Goal: Navigation & Orientation: Find specific page/section

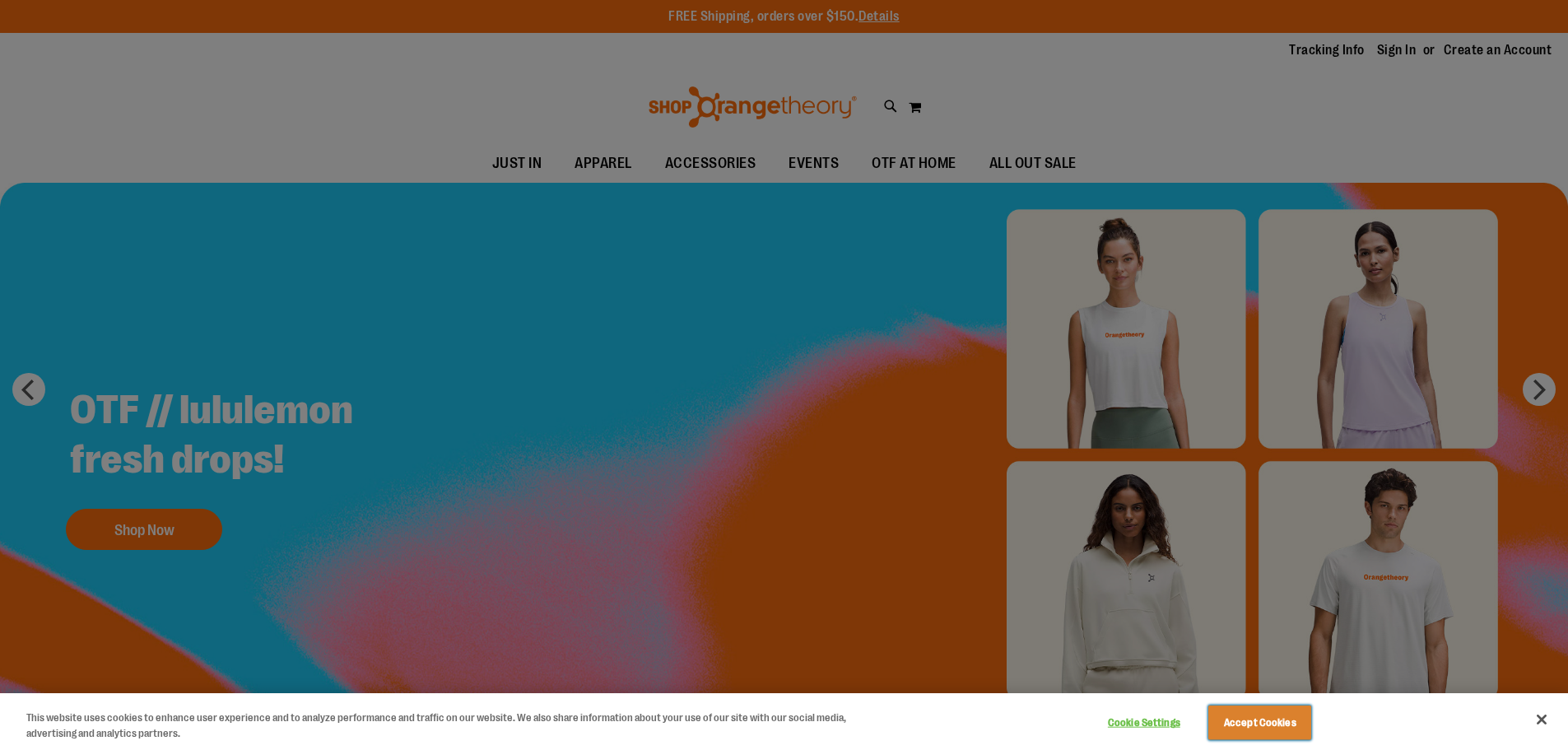
click at [1238, 718] on button "Accept Cookies" at bounding box center [1259, 723] width 102 height 35
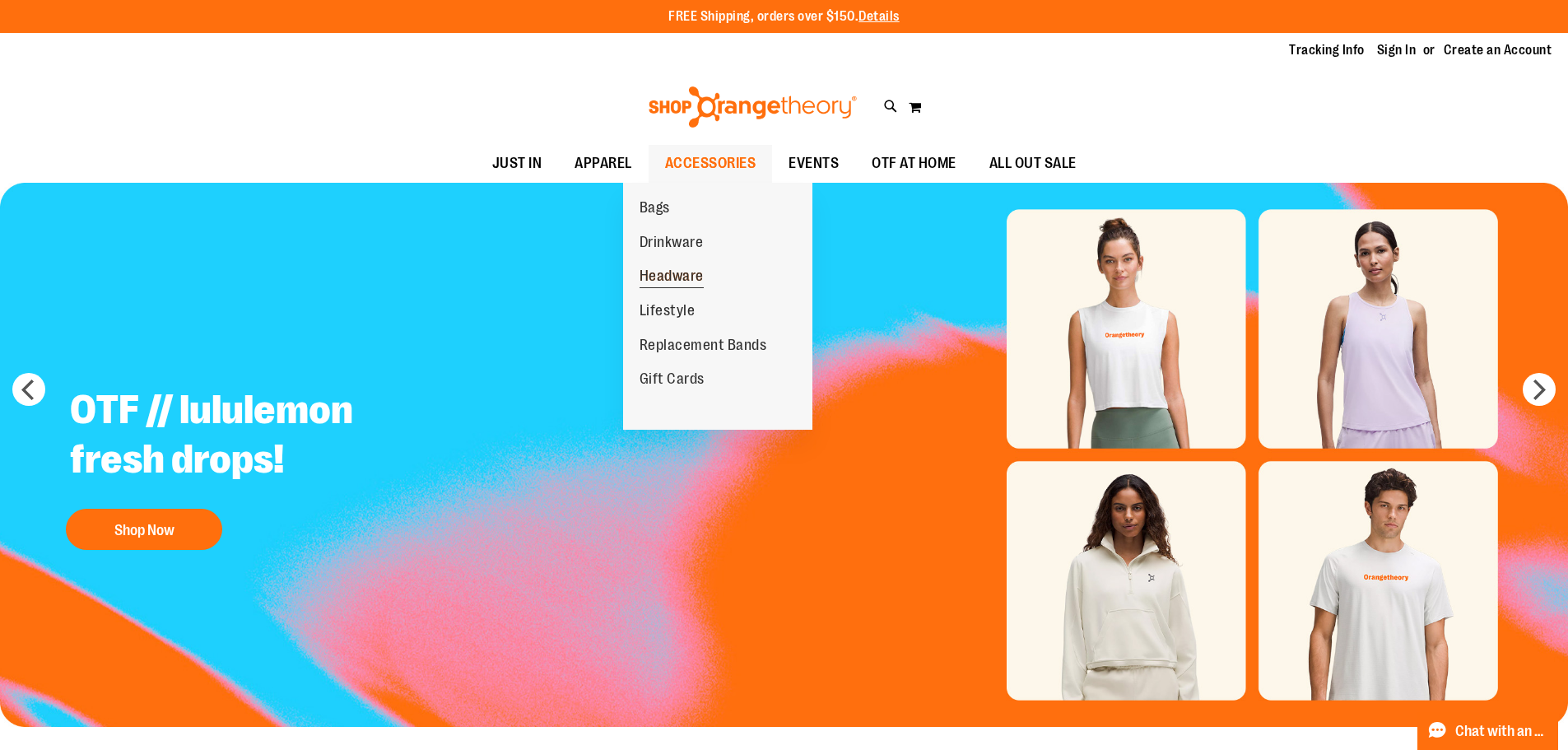
click at [693, 270] on span "Headware" at bounding box center [672, 278] width 64 height 21
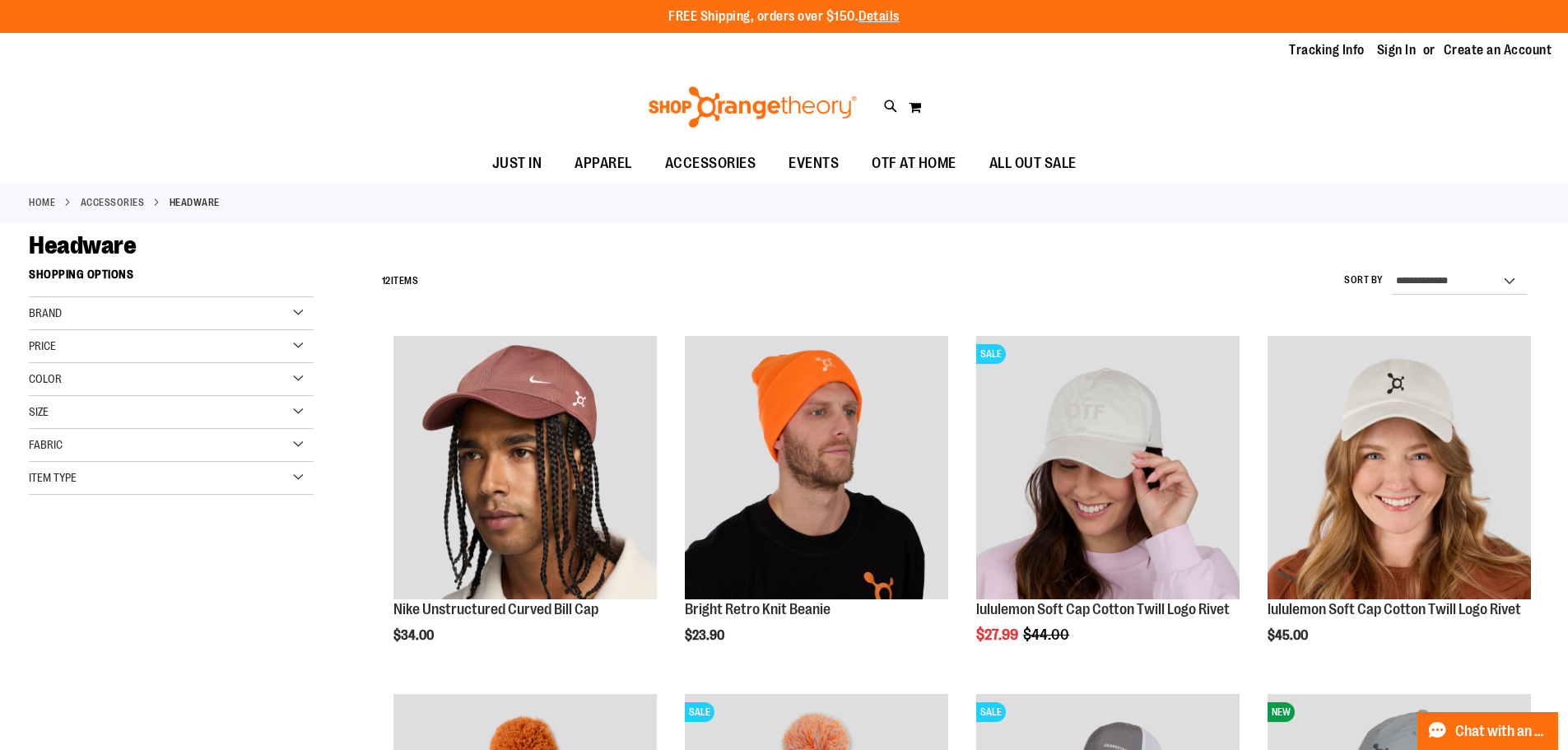
click at [767, 115] on img at bounding box center [753, 107] width 213 height 41
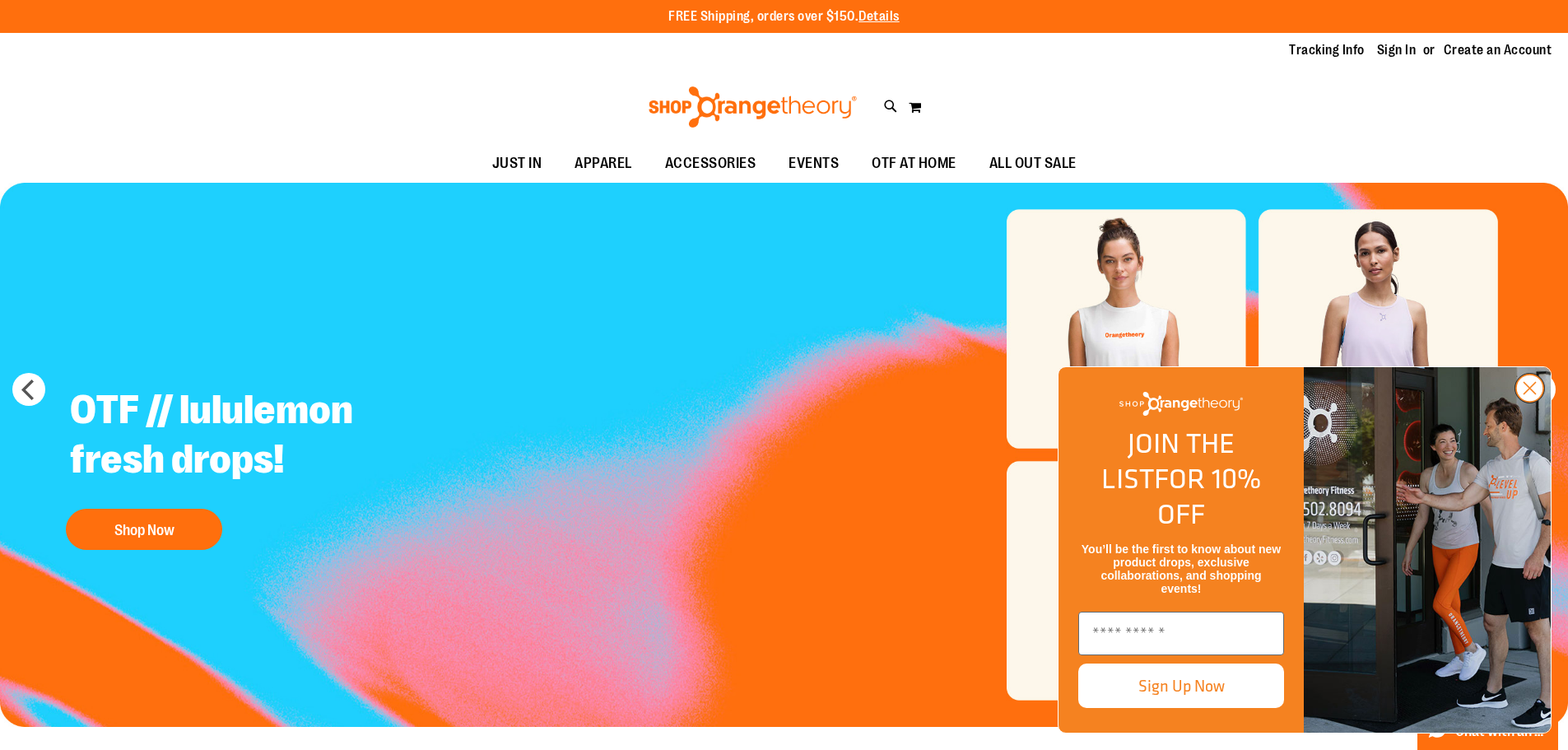
click at [1521, 401] on circle "Close dialog" at bounding box center [1529, 388] width 27 height 27
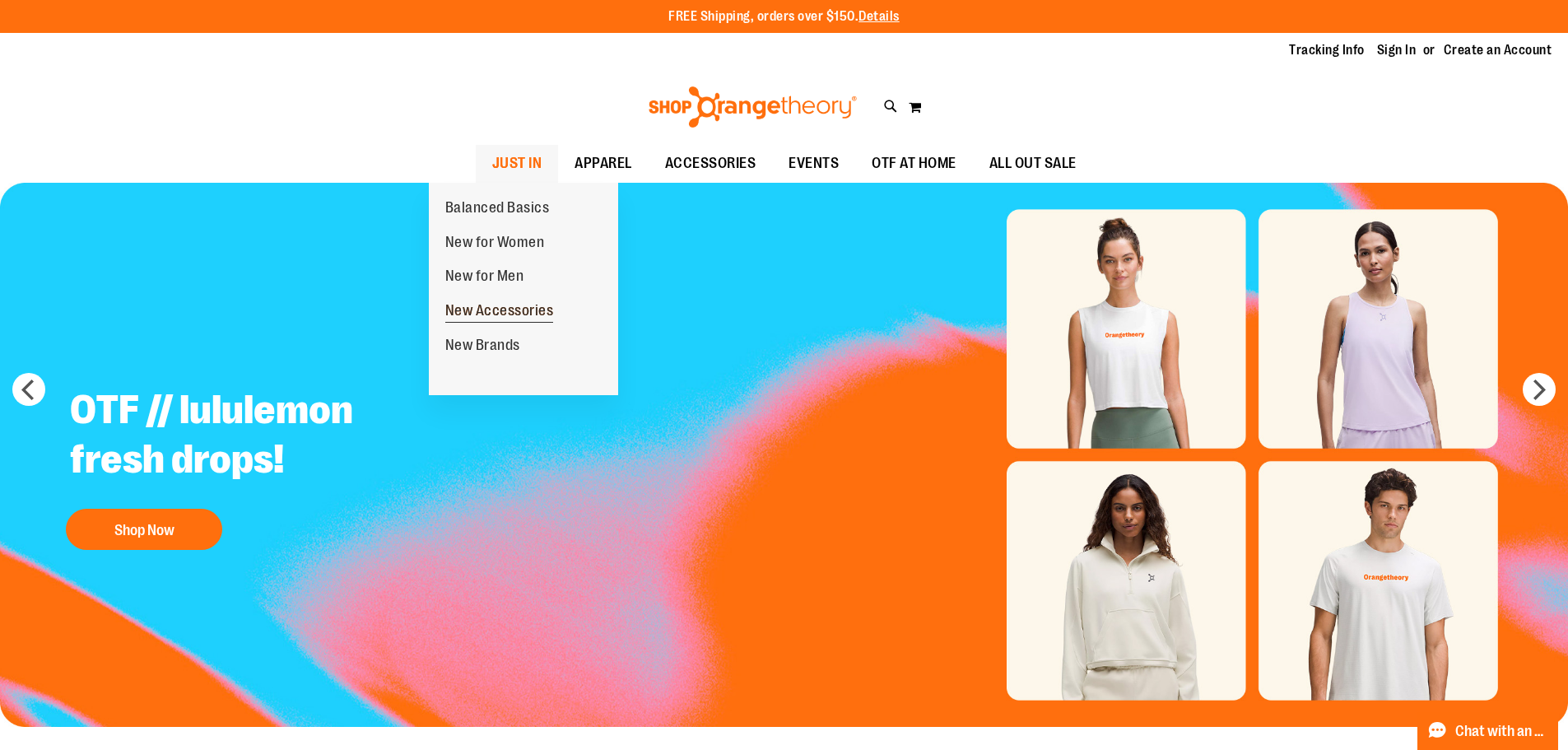
click at [480, 306] on span "New Accessories" at bounding box center [500, 312] width 109 height 21
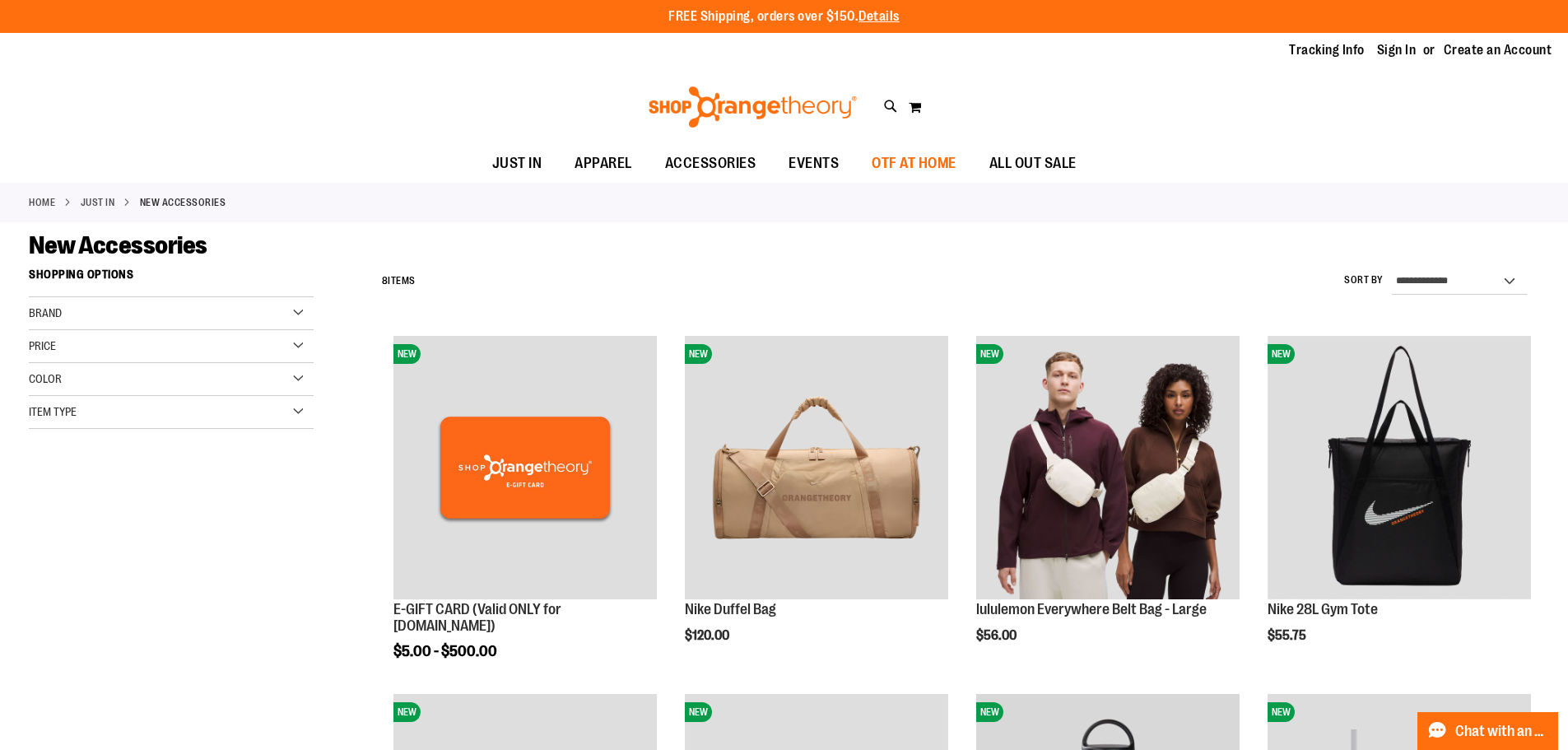
click at [896, 161] on span "OTF AT HOME" at bounding box center [914, 163] width 85 height 37
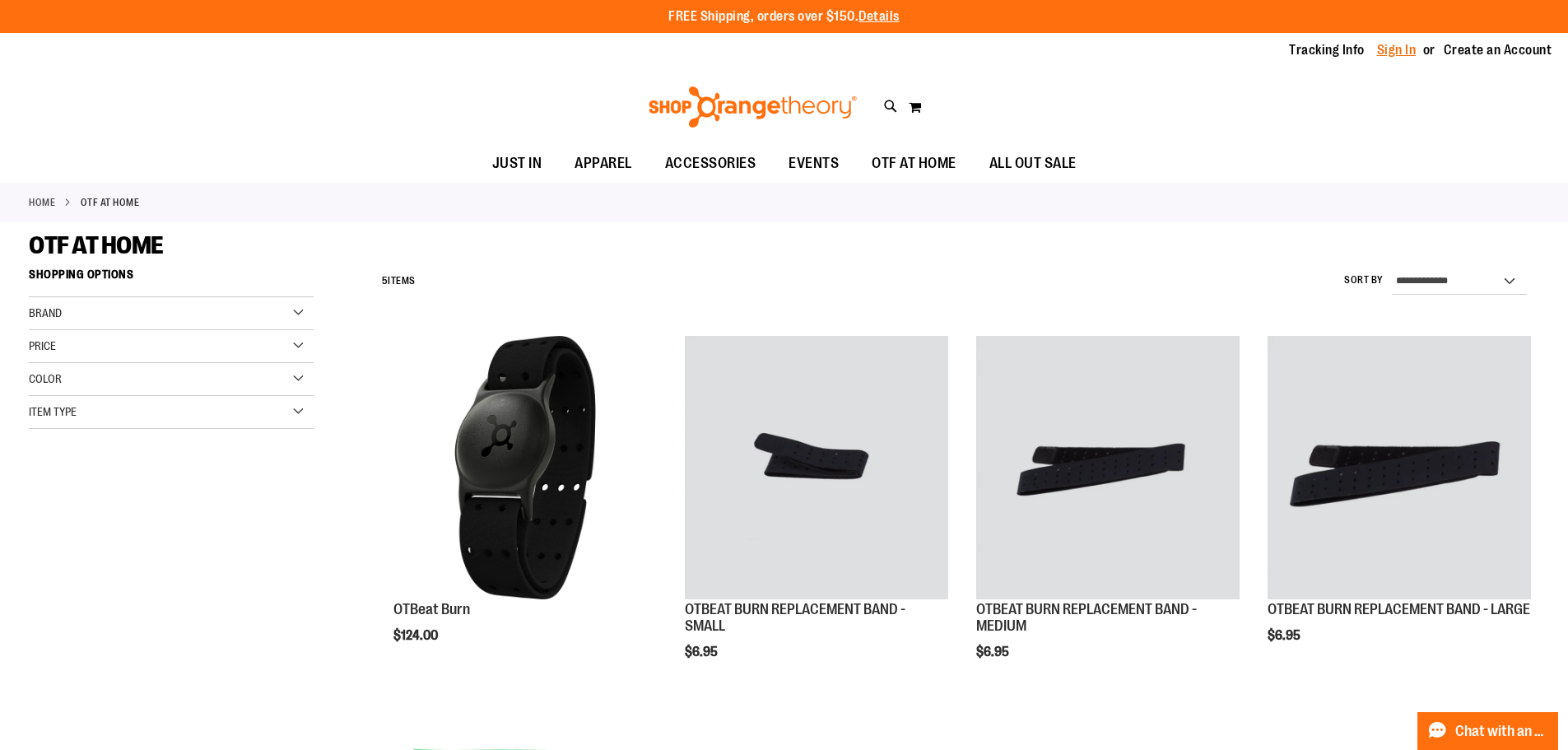
click at [1395, 49] on link "Sign In" at bounding box center [1396, 50] width 39 height 18
